Goal: Information Seeking & Learning: Learn about a topic

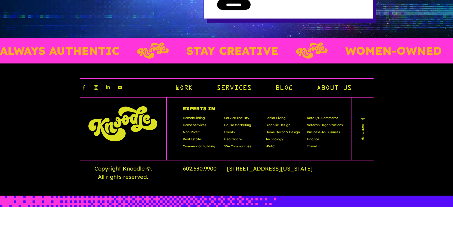
scroll to position [1611, 0]
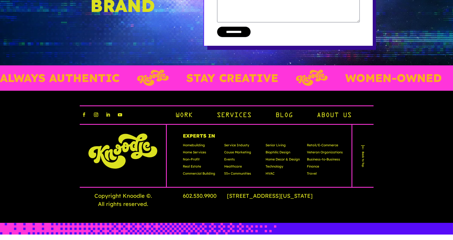
click at [234, 120] on link "Services" at bounding box center [234, 115] width 35 height 9
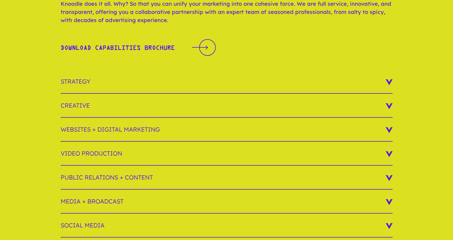
click at [387, 142] on h3 "Websites + Digital Marketing" at bounding box center [227, 130] width 332 height 24
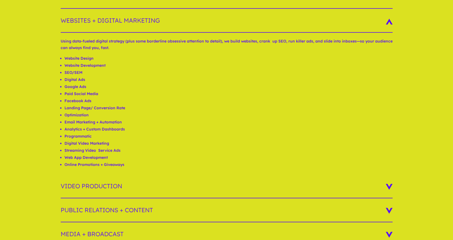
scroll to position [163, 0]
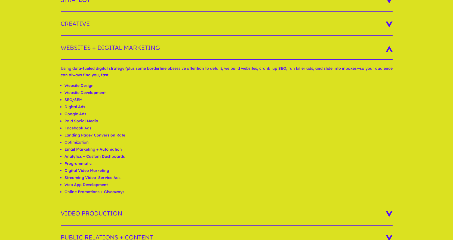
click at [389, 59] on h3 "Websites + Digital Marketing" at bounding box center [227, 48] width 332 height 24
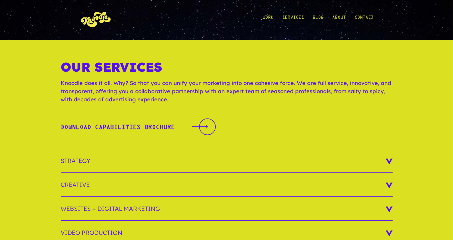
scroll to position [0, 0]
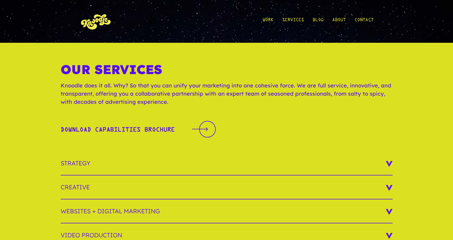
drag, startPoint x: 304, startPoint y: 16, endPoint x: 307, endPoint y: 19, distance: 4.4
click at [306, 19] on ul "Work Services Blog About Contact" at bounding box center [318, 21] width 111 height 25
click at [339, 20] on link "About" at bounding box center [339, 21] width 14 height 25
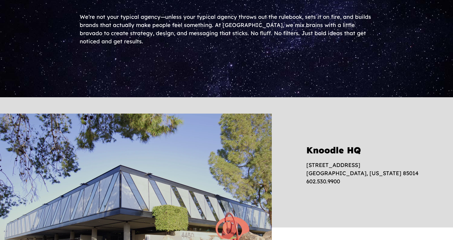
drag, startPoint x: 272, startPoint y: 70, endPoint x: 256, endPoint y: 59, distance: 20.0
click at [256, 59] on div "We’re not your typical agency—unless your typical agency throws out the ruleboo…" at bounding box center [226, 29] width 453 height 136
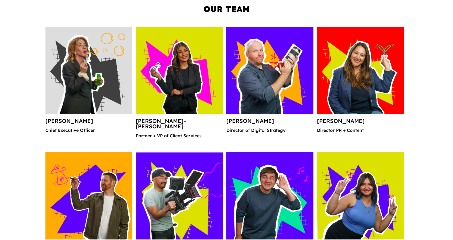
scroll to position [626, 0]
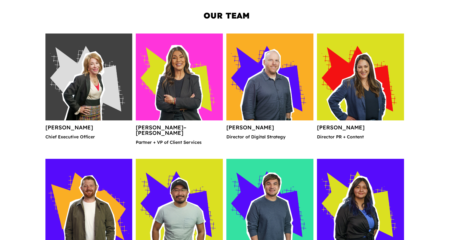
click at [433, 116] on div "Our Team Rosaria Cain Chief Executive Officer Sandra Guadarrama–Baumunk Partner…" at bounding box center [226, 205] width 453 height 426
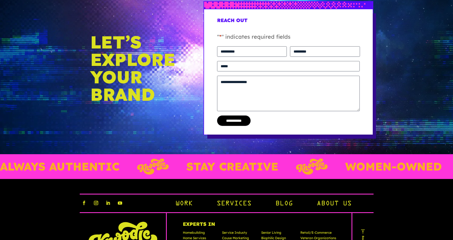
scroll to position [1334, 0]
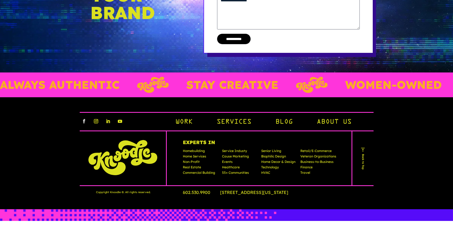
click at [85, 125] on link "Follow" at bounding box center [84, 121] width 9 height 9
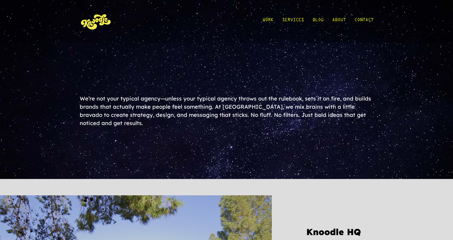
scroll to position [1334, 0]
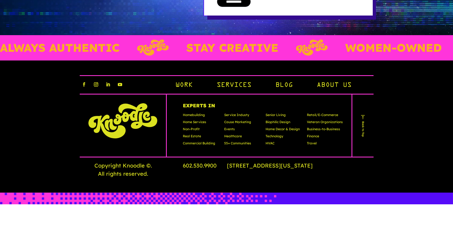
scroll to position [1611, 0]
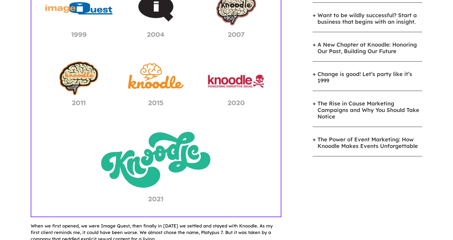
click at [280, 76] on img at bounding box center [156, 91] width 251 height 251
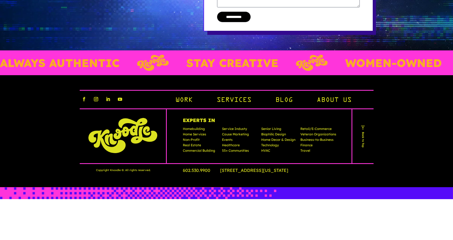
scroll to position [839, 0]
